Goal: Task Accomplishment & Management: Manage account settings

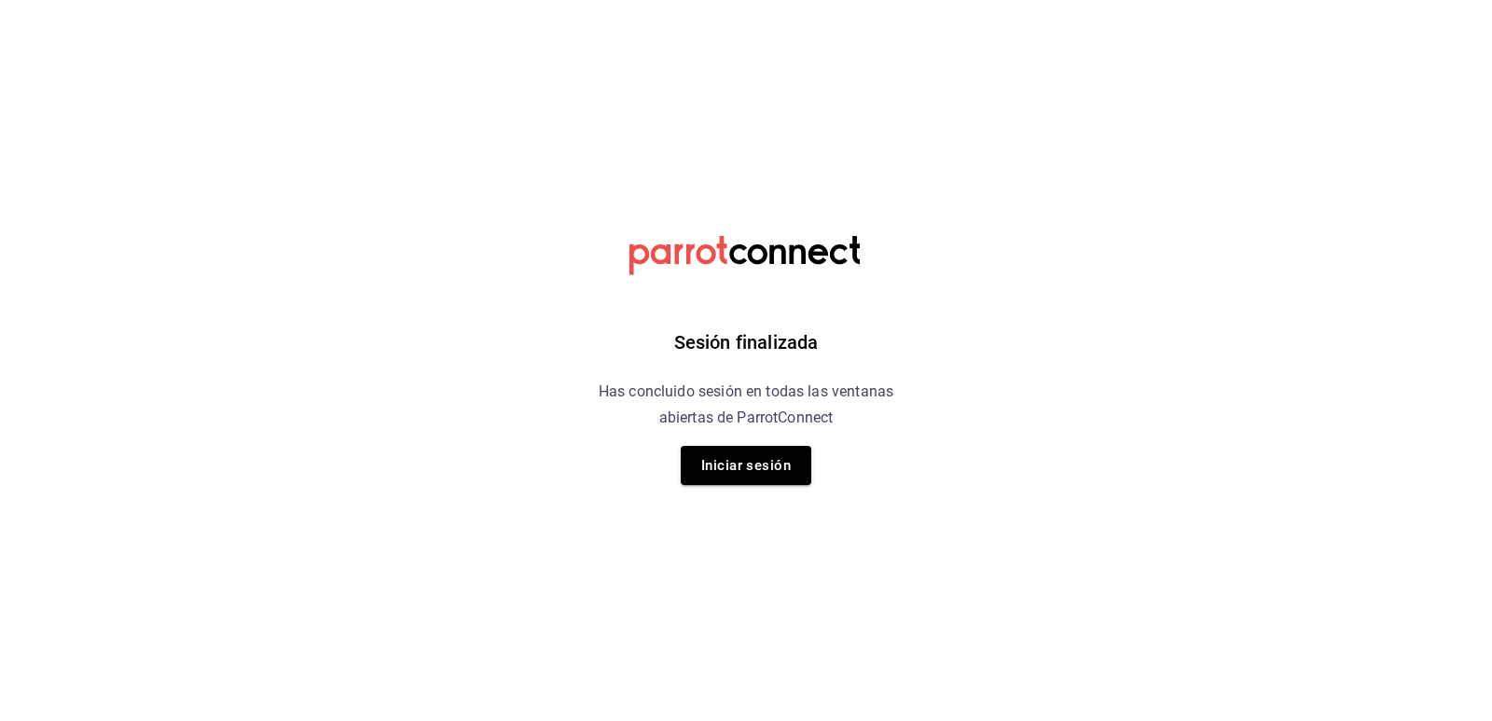
drag, startPoint x: 772, startPoint y: 473, endPoint x: 770, endPoint y: 486, distance: 13.2
click at [774, 473] on button "Iniciar sesión" at bounding box center [746, 465] width 131 height 39
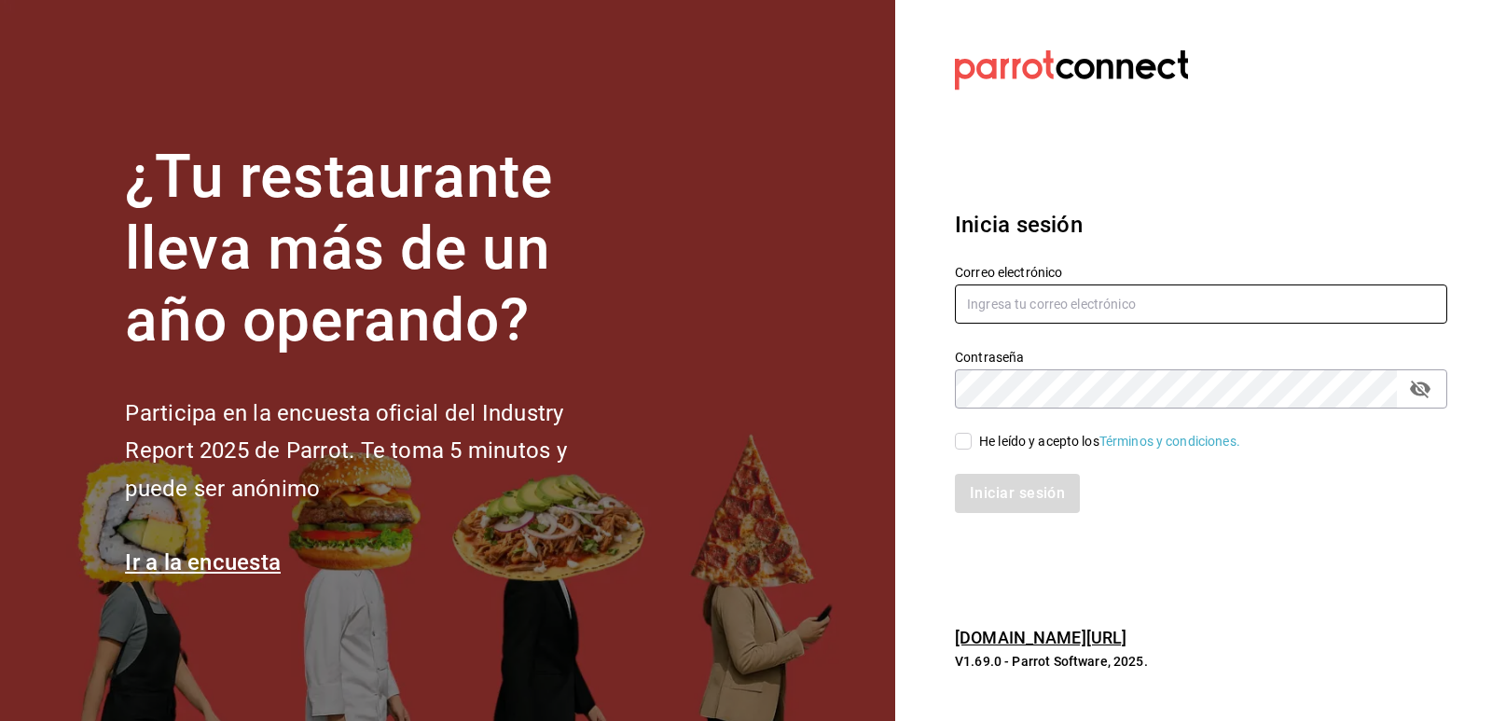
type input "[EMAIL_ADDRESS][DOMAIN_NAME]"
click at [975, 447] on span "He leído y acepto los Términos y condiciones." at bounding box center [1106, 442] width 269 height 20
click at [972, 447] on input "He leído y acepto los Términos y condiciones." at bounding box center [963, 441] width 17 height 17
checkbox input "true"
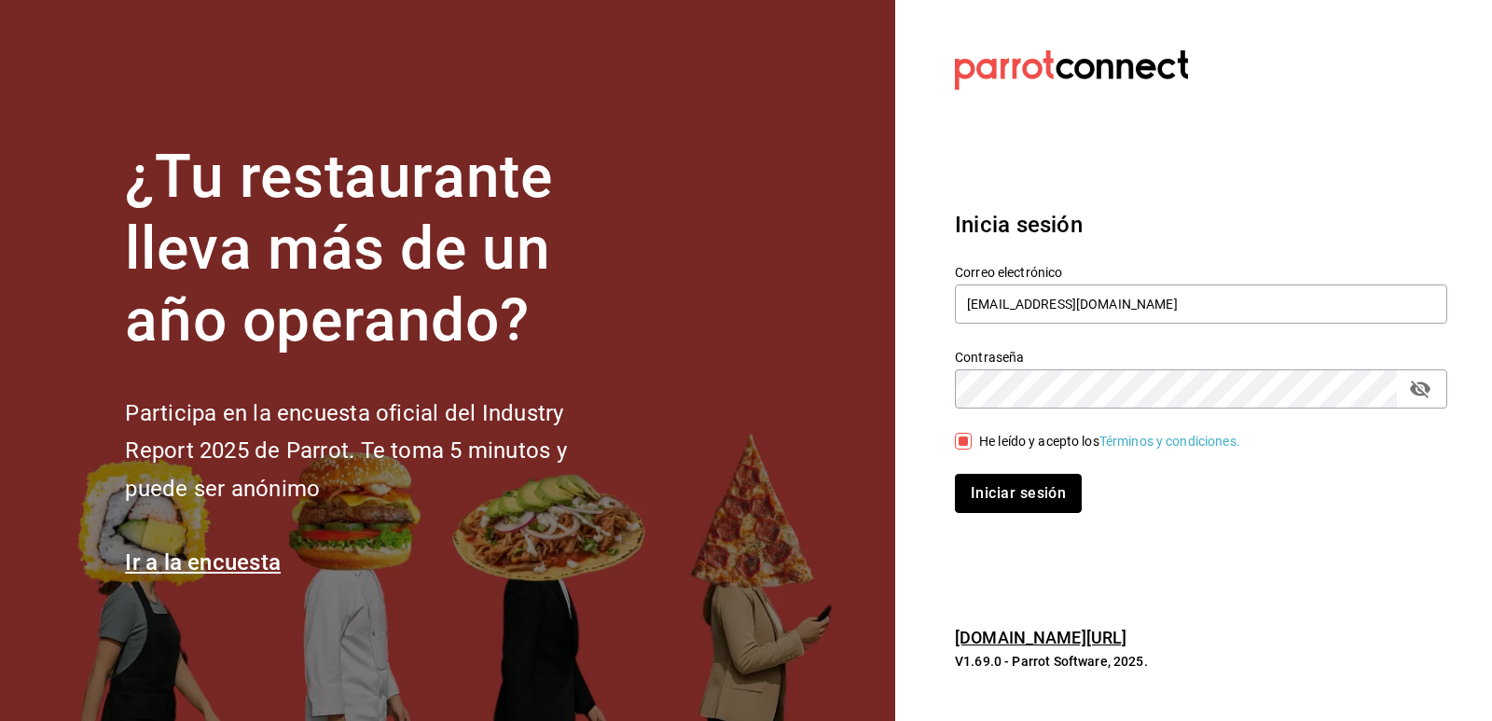
click at [994, 490] on button "Iniciar sesión" at bounding box center [1018, 493] width 127 height 39
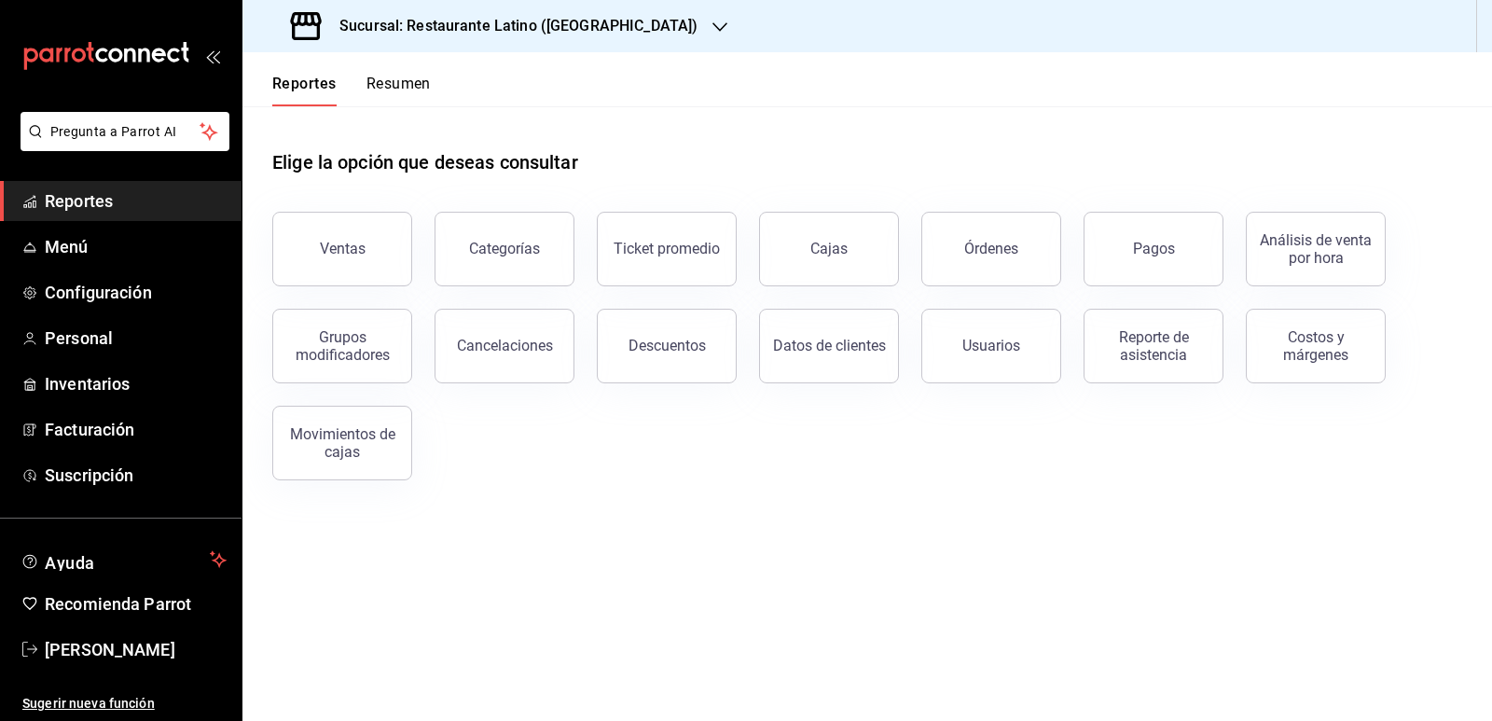
click at [399, 78] on button "Resumen" at bounding box center [398, 91] width 64 height 32
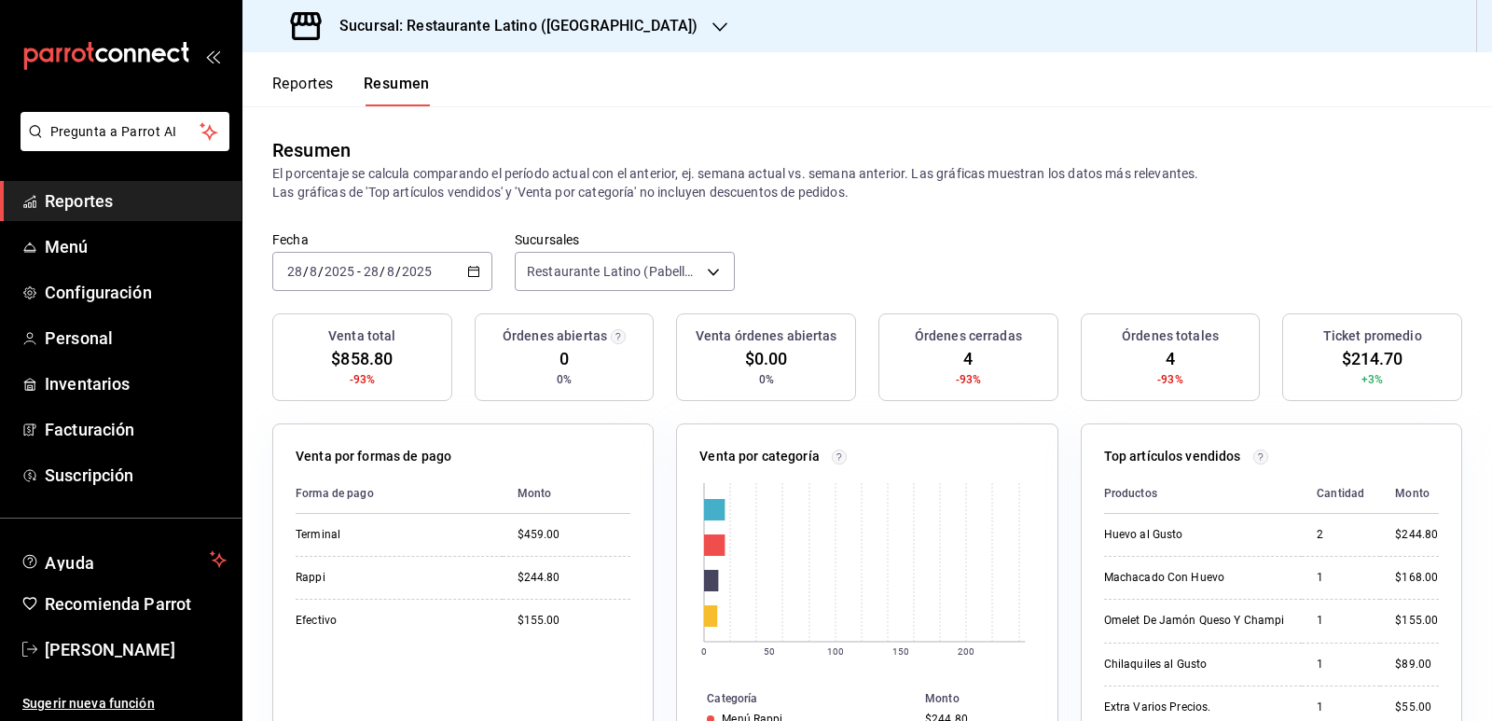
click at [582, 24] on h3 "Sucursal: Restaurante Latino (Pabellon)" at bounding box center [511, 26] width 373 height 22
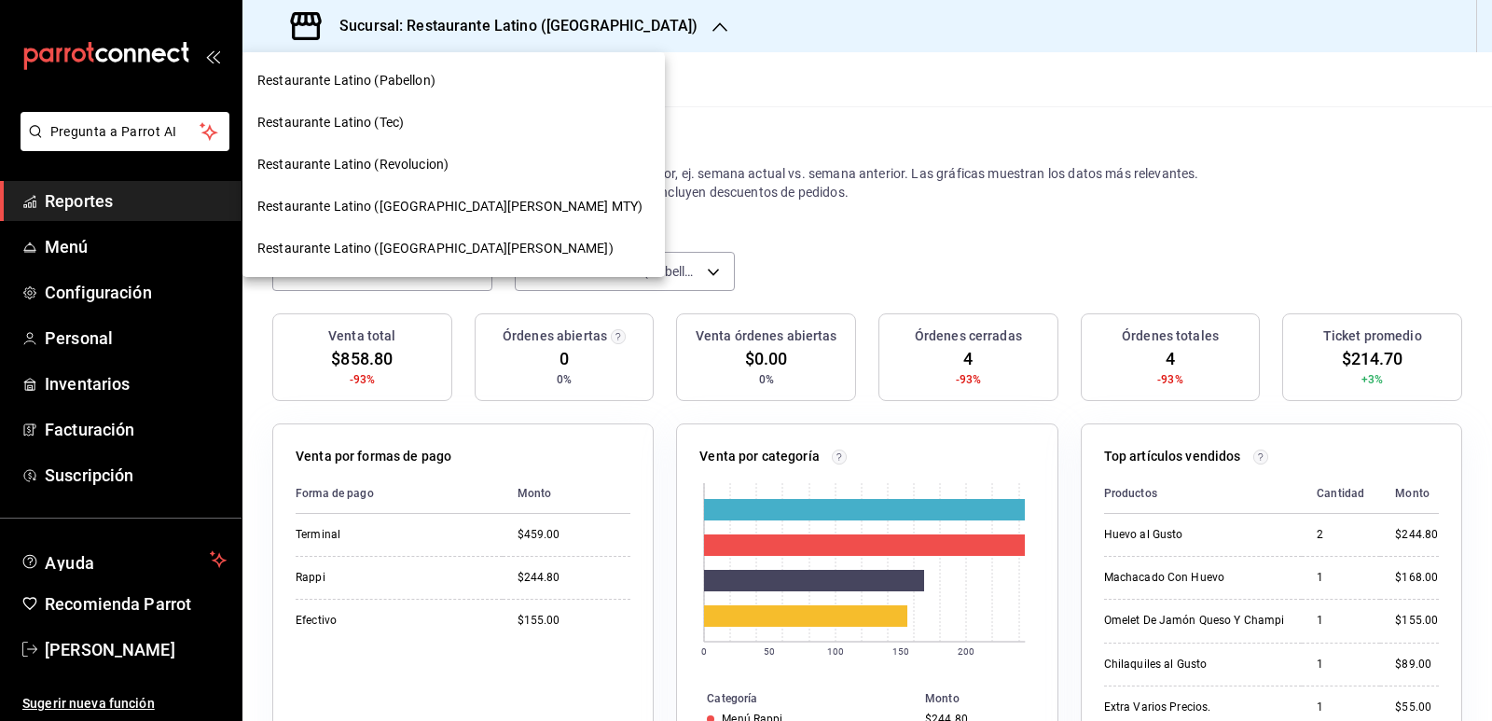
click at [476, 202] on span "Restaurante Latino (San Jeronimo MTY)" at bounding box center [449, 207] width 385 height 20
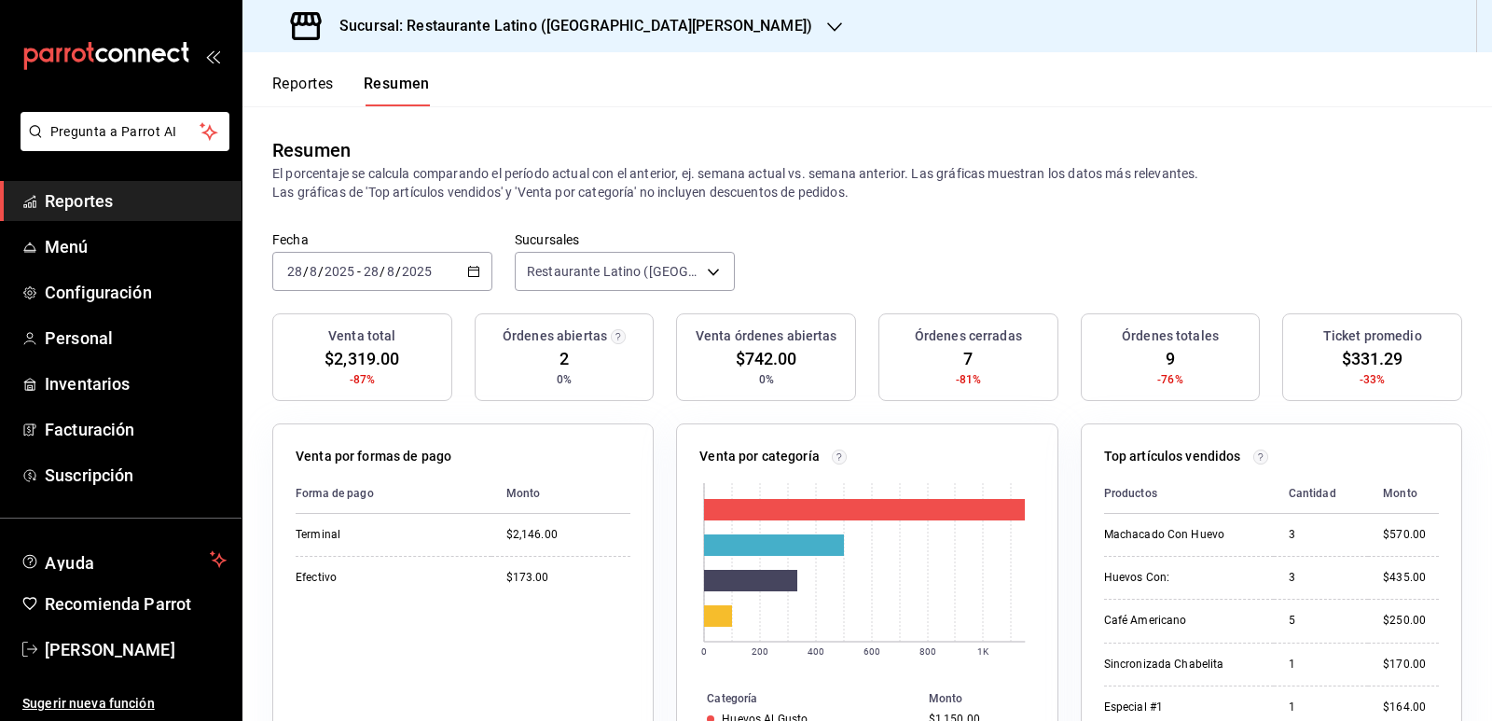
click at [621, 27] on h3 "Sucursal: Restaurante Latino (San Jeronimo MTY)" at bounding box center [569, 26] width 488 height 22
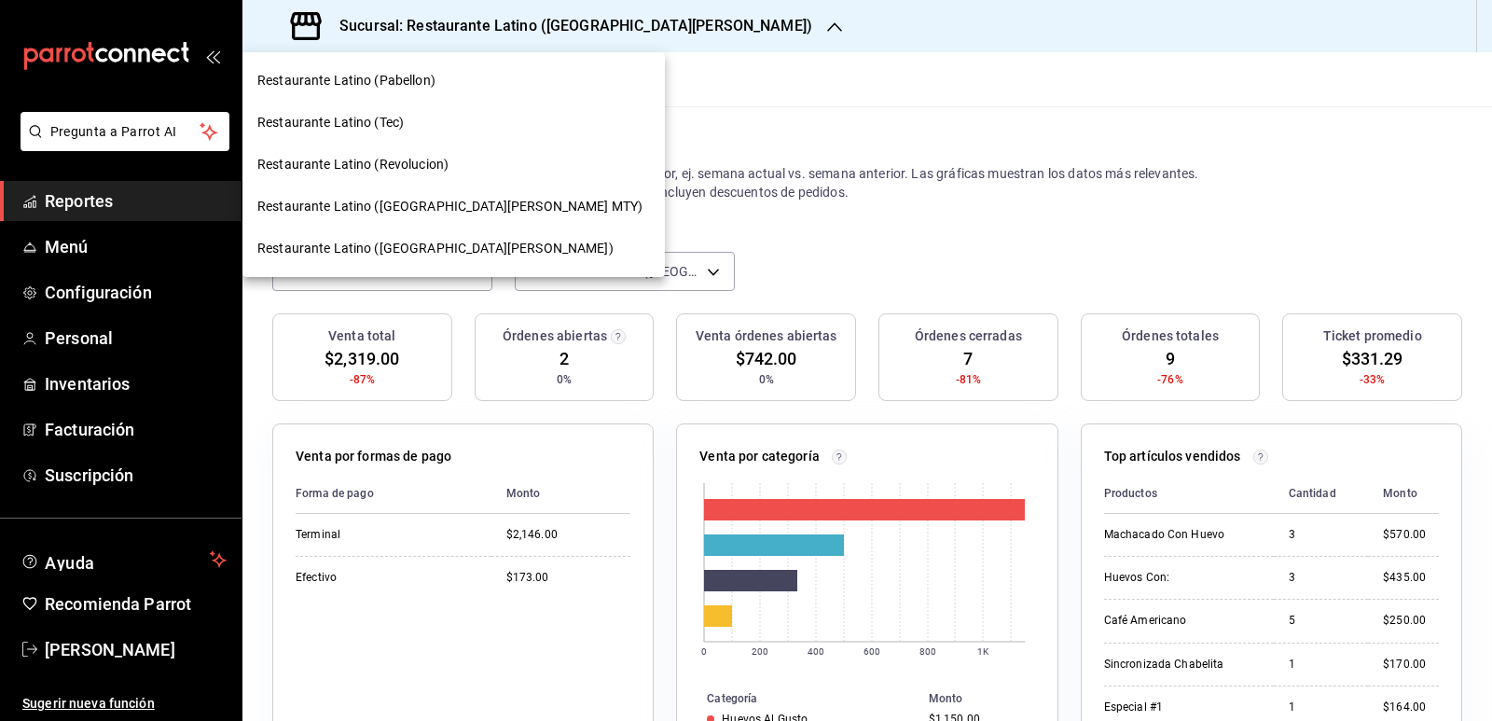
click at [438, 170] on span "Restaurante Latino (Revolucion)" at bounding box center [352, 165] width 191 height 20
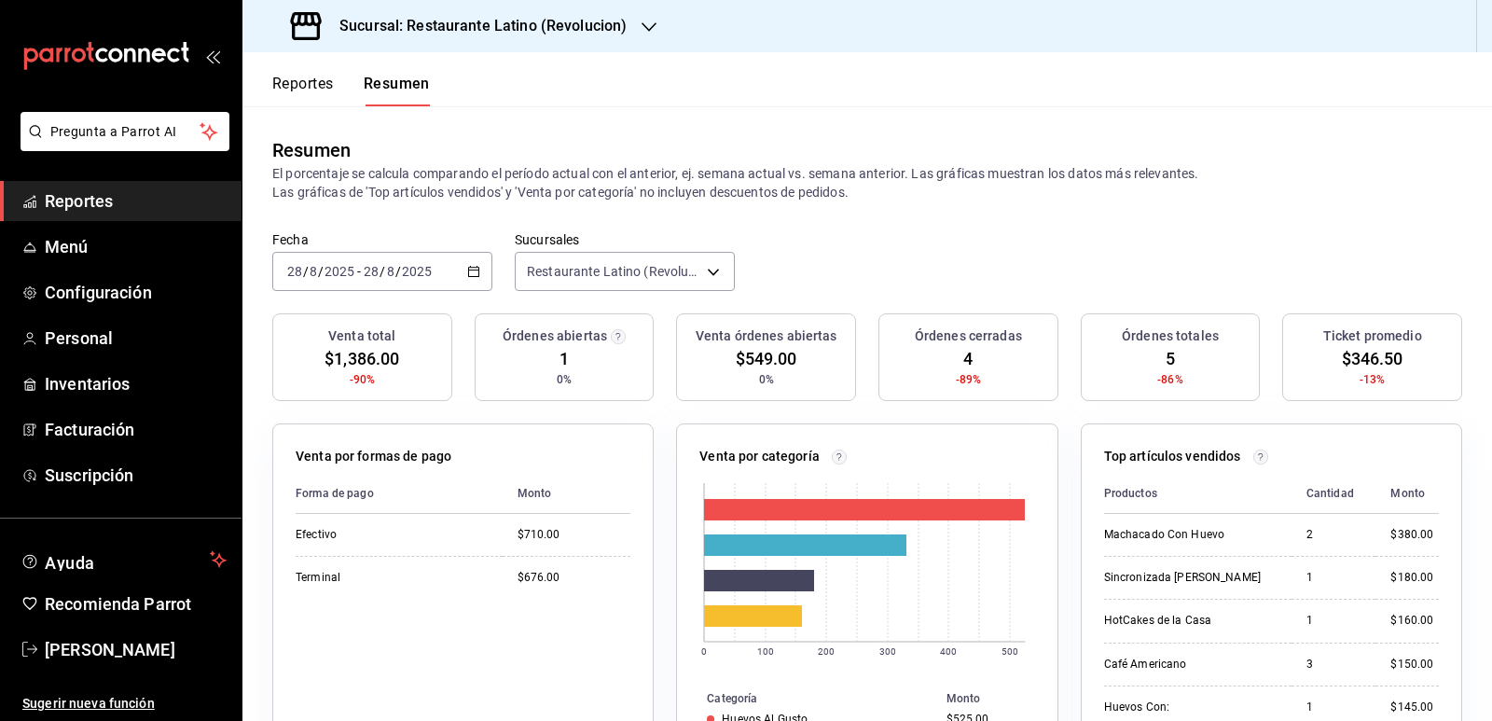
click at [551, 20] on h3 "Sucursal: Restaurante Latino (Revolucion)" at bounding box center [476, 26] width 302 height 22
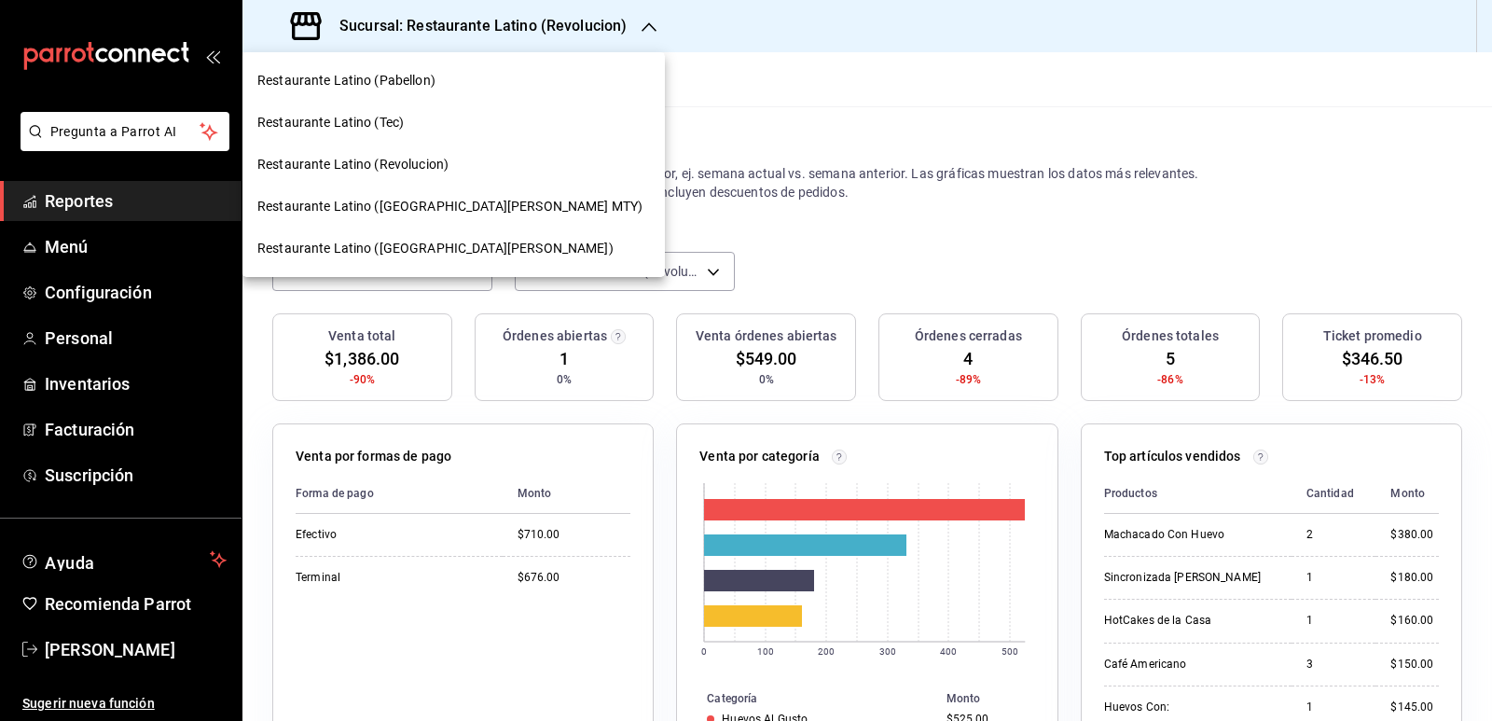
click at [485, 195] on div "Restaurante Latino (San Jeronimo MTY)" at bounding box center [453, 207] width 422 height 42
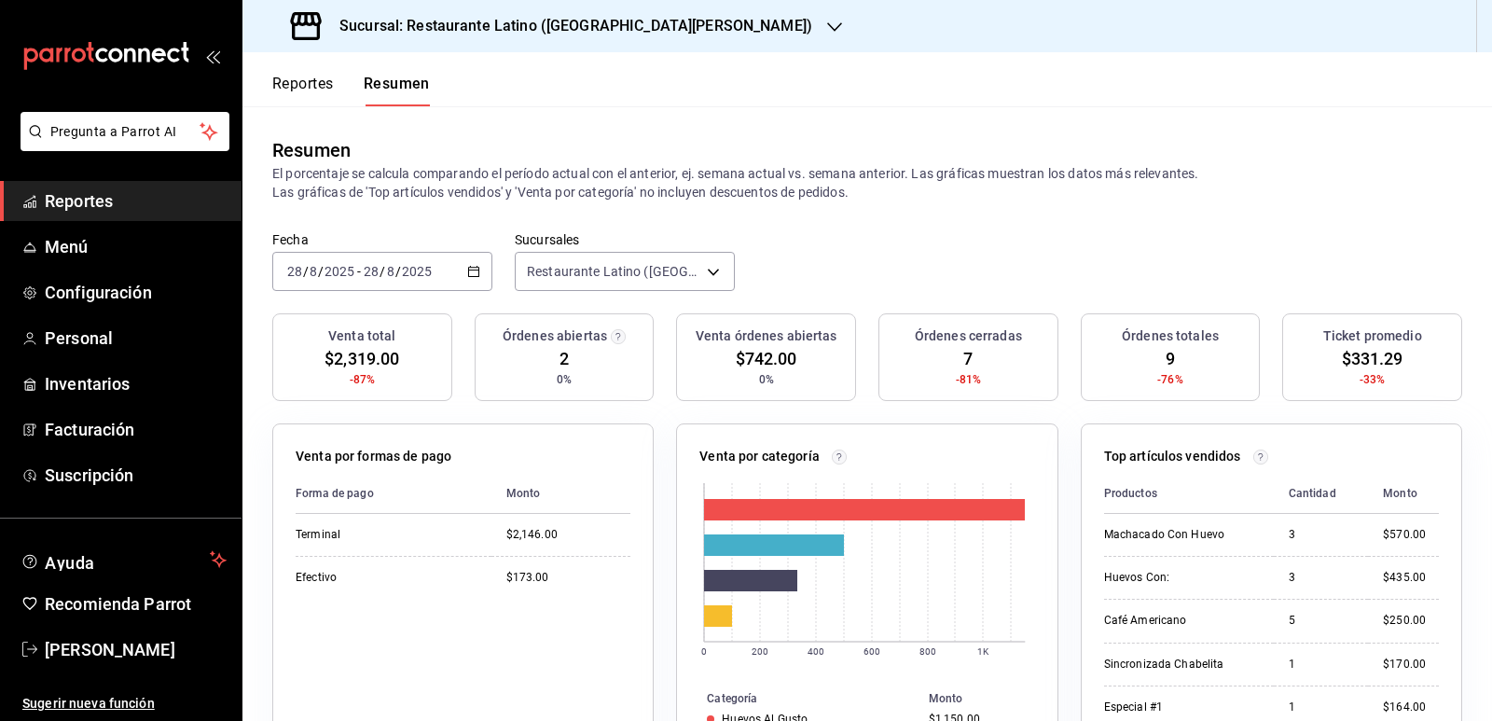
click at [635, 24] on h3 "Sucursal: Restaurante Latino (San Jeronimo MTY)" at bounding box center [569, 26] width 488 height 22
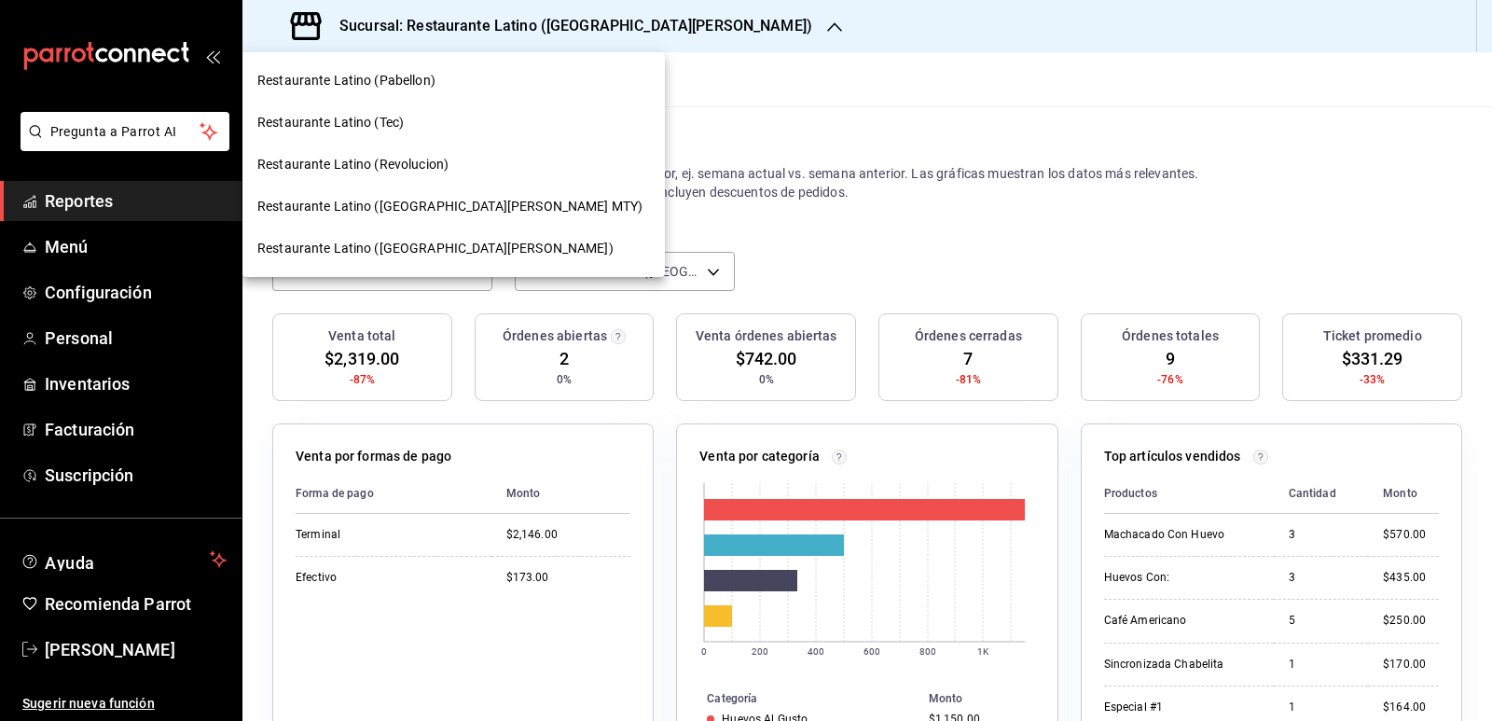
click at [457, 84] on div "Restaurante Latino (Pabellon)" at bounding box center [453, 81] width 393 height 20
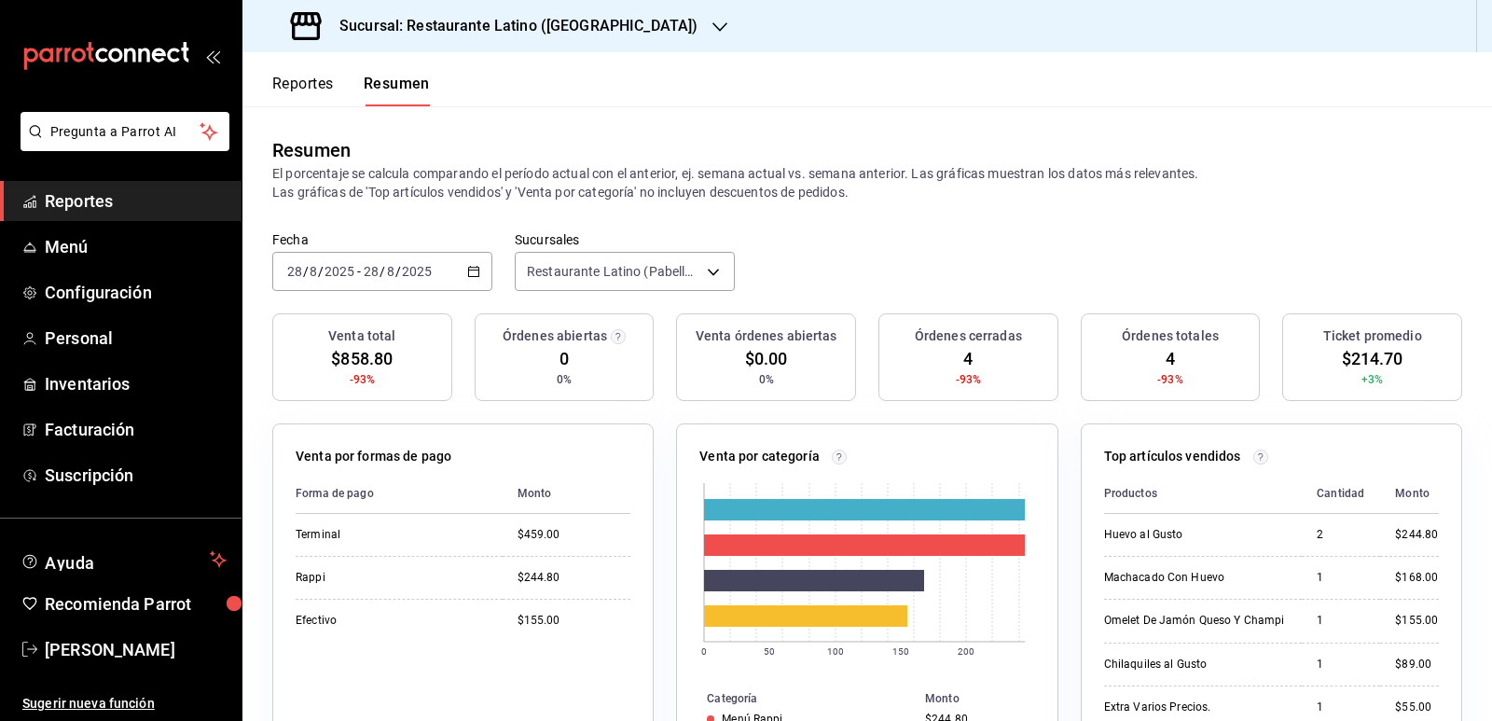
click at [505, 44] on div "Sucursal: Restaurante Latino (Pabellon)" at bounding box center [495, 26] width 477 height 52
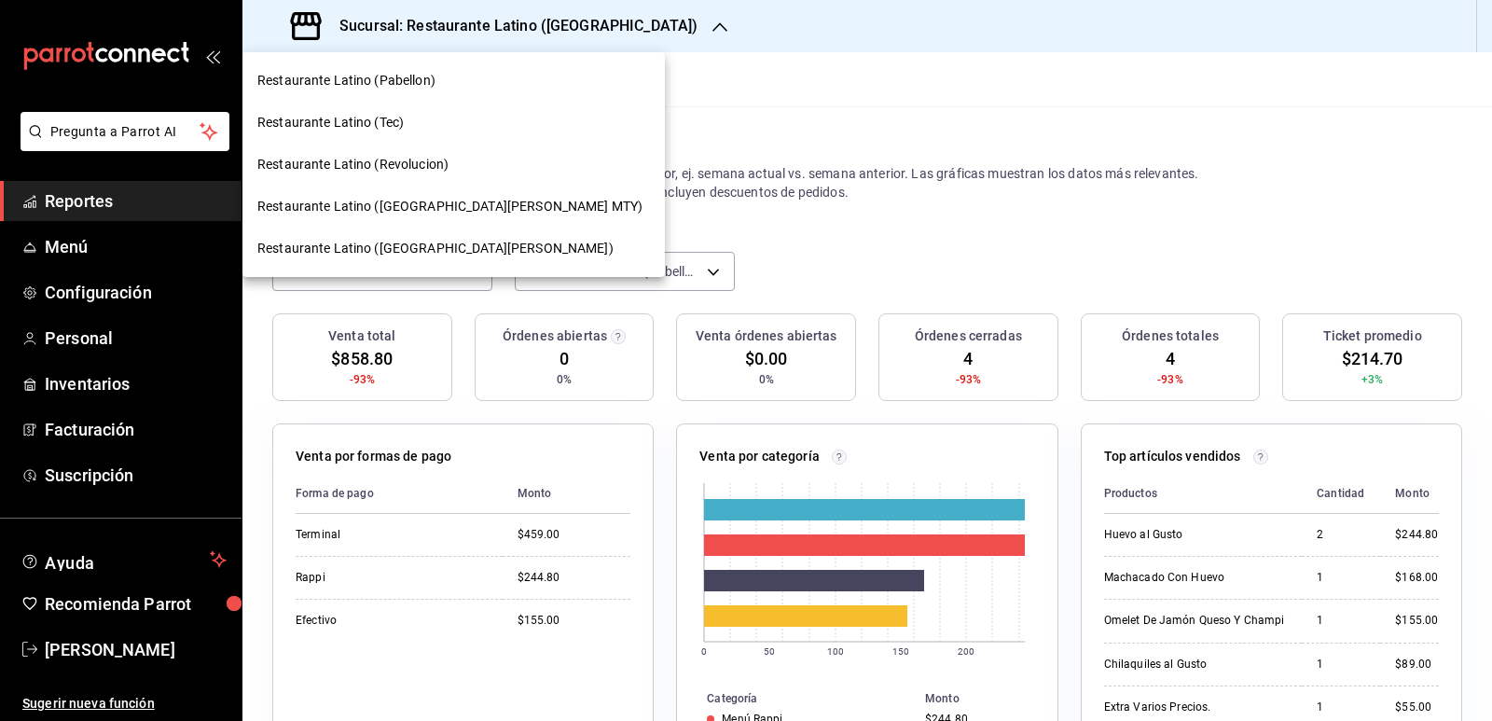
click at [449, 244] on div "Restaurante Latino (San Lucas)" at bounding box center [453, 249] width 393 height 20
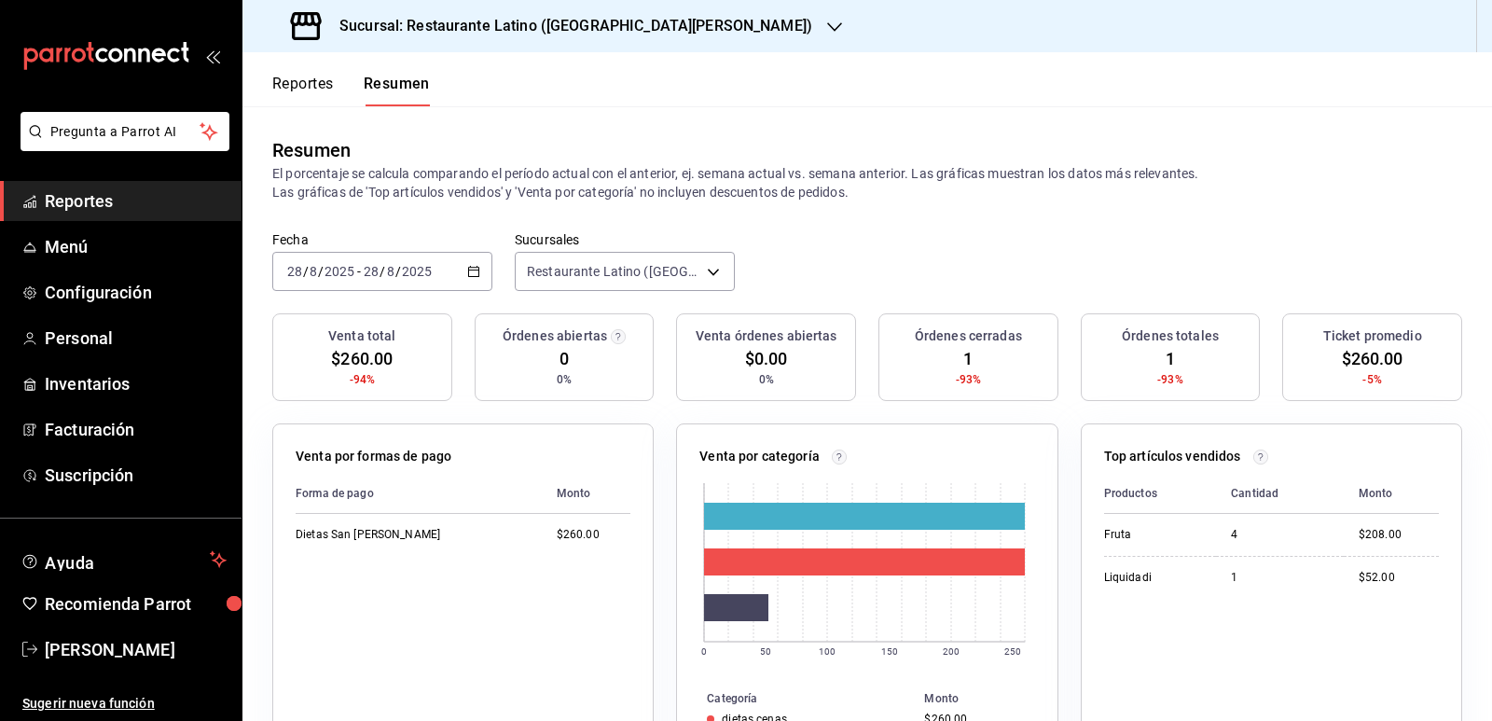
click at [593, 39] on div "Sucursal: Restaurante Latino (San Lucas)" at bounding box center [553, 26] width 592 height 52
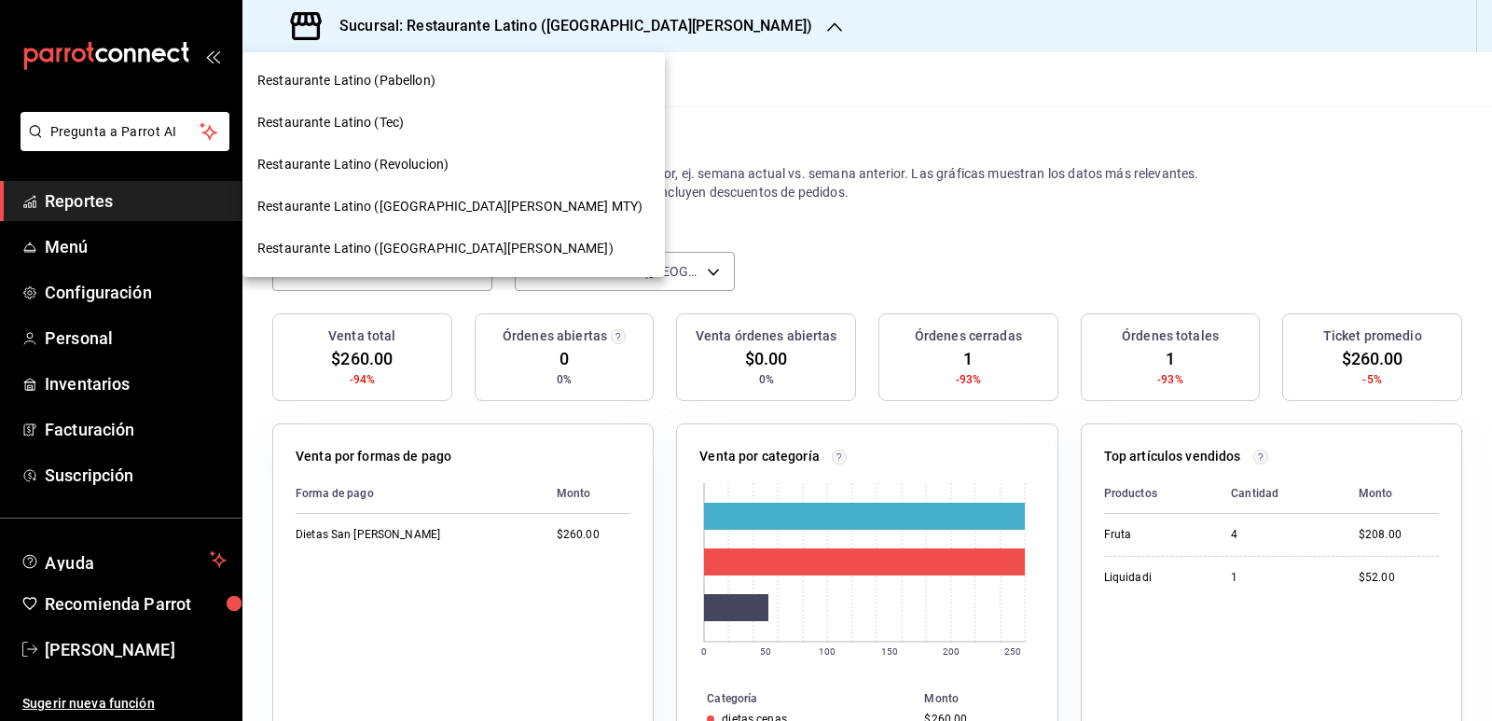
click at [475, 211] on span "Restaurante Latino (San Jeronimo MTY)" at bounding box center [449, 207] width 385 height 20
